Goal: Transaction & Acquisition: Purchase product/service

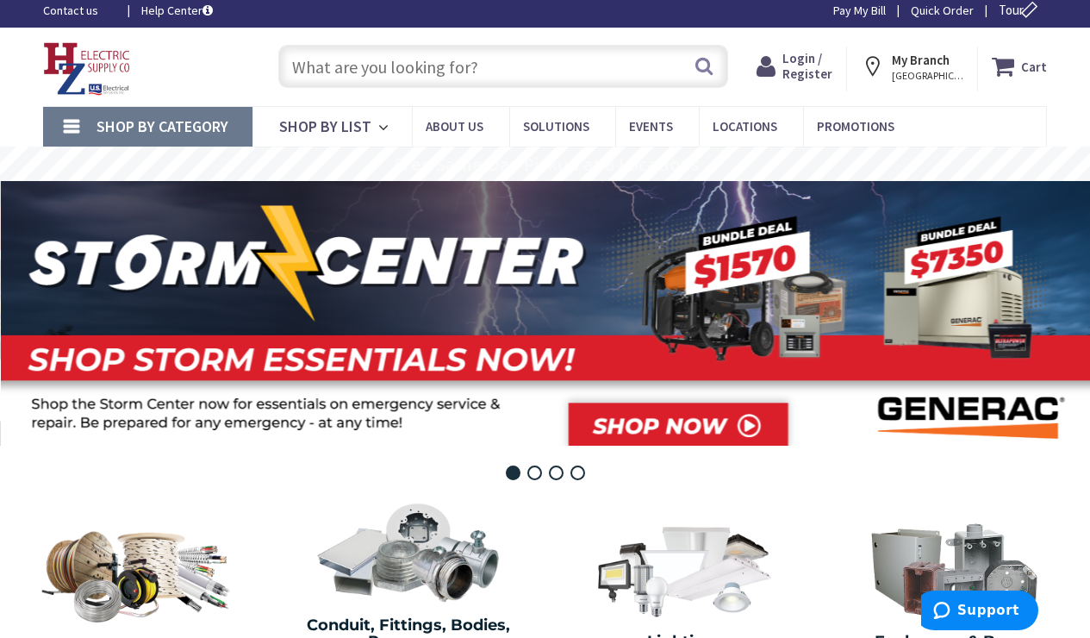
click at [376, 67] on input "text" at bounding box center [503, 66] width 450 height 43
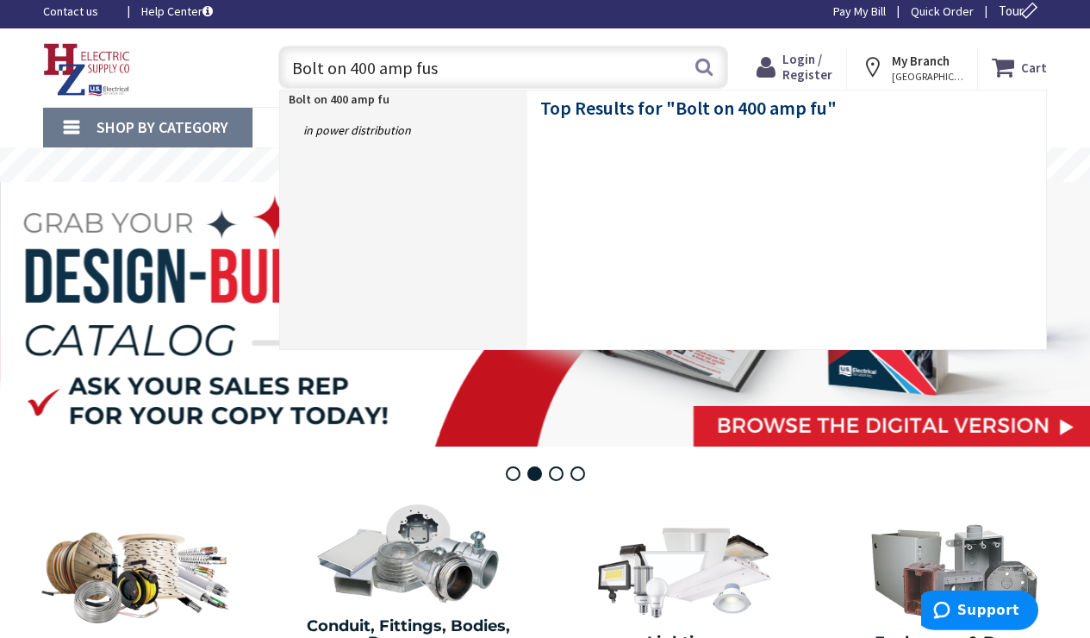
type input "Bolt on 400 amp fuse"
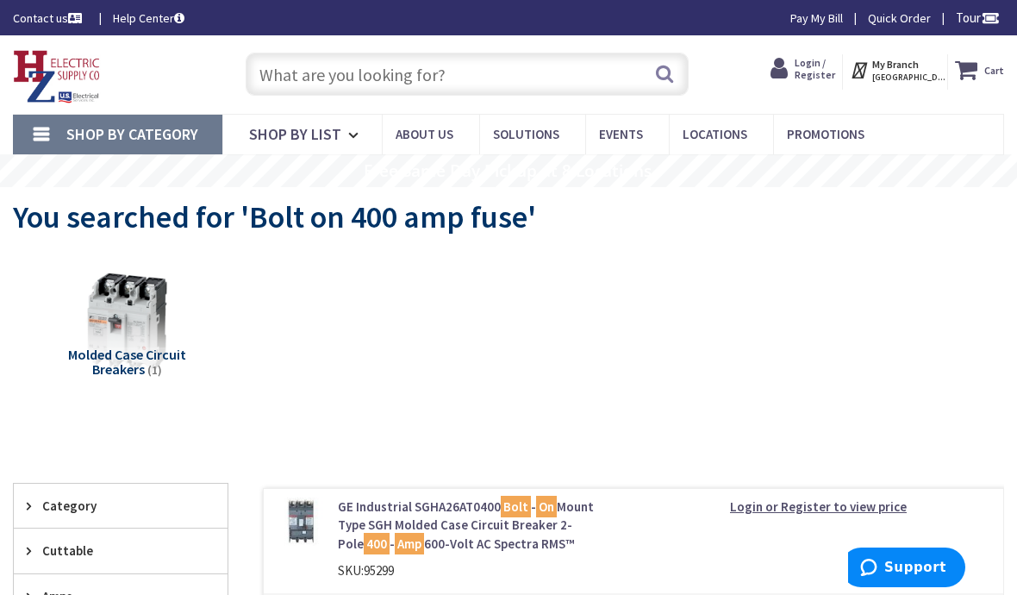
click at [70, 68] on img at bounding box center [57, 76] width 88 height 53
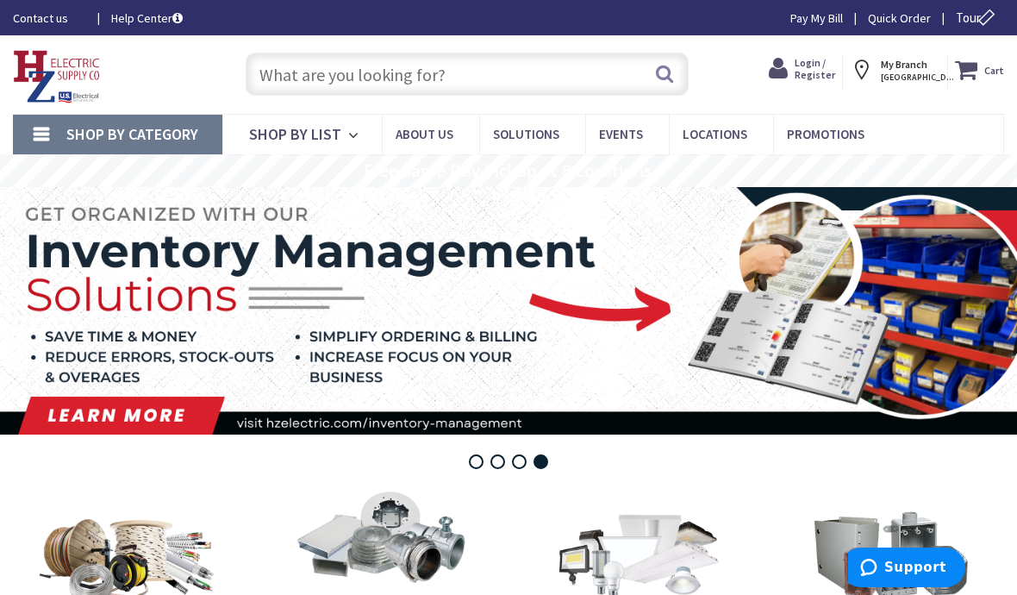
click at [920, 68] on strong "My Branch" at bounding box center [904, 64] width 47 height 13
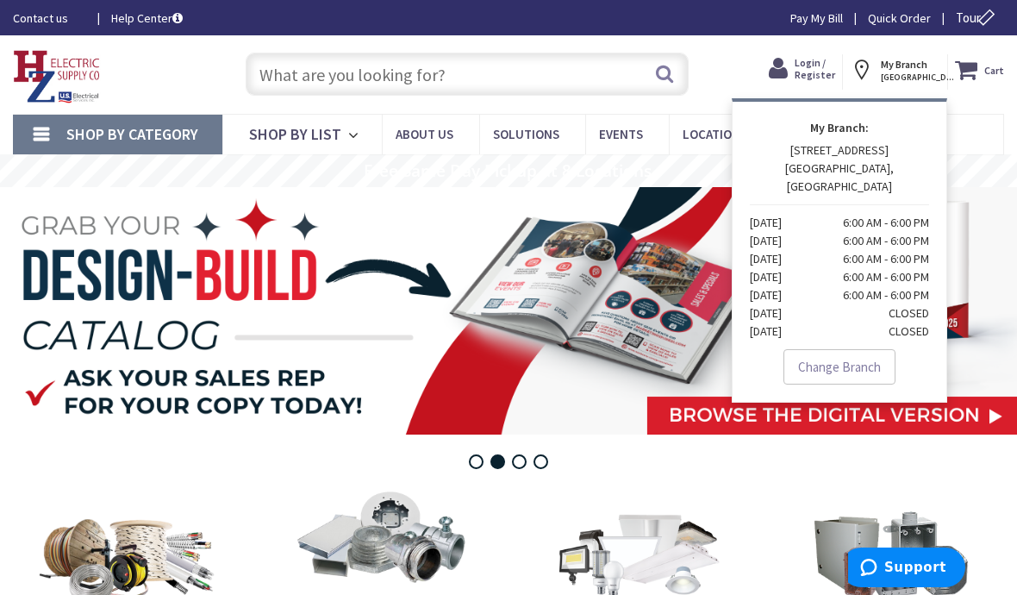
scroll to position [0, 1]
